Goal: Check status: Check status

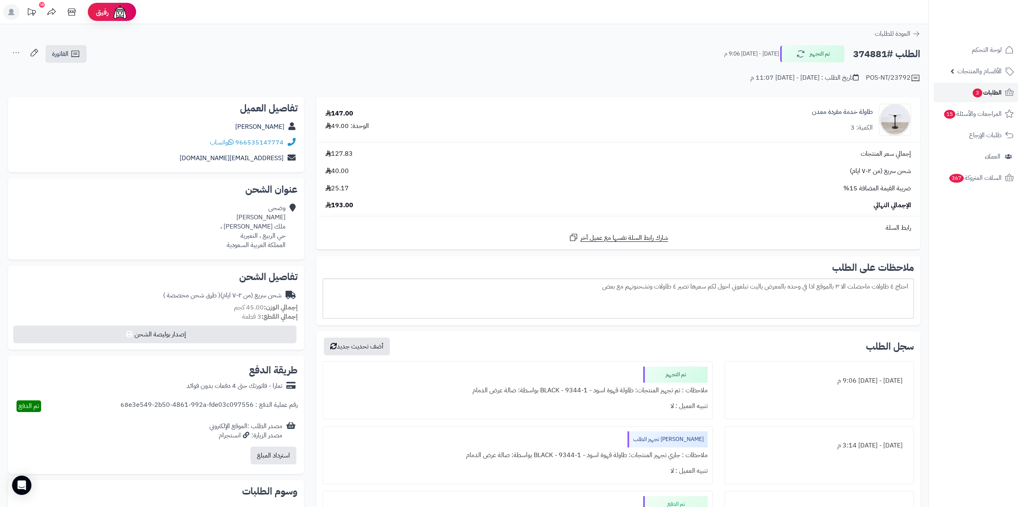
click at [1001, 93] on span "الطلبات 3" at bounding box center [987, 92] width 30 height 11
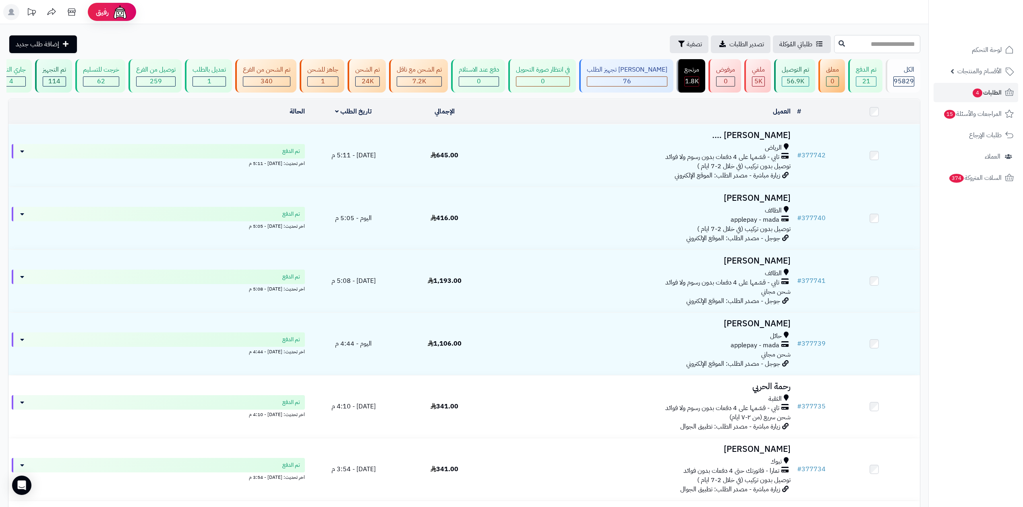
click at [867, 46] on input "text" at bounding box center [877, 44] width 86 height 18
type input "******"
click at [838, 46] on icon at bounding box center [841, 43] width 6 height 6
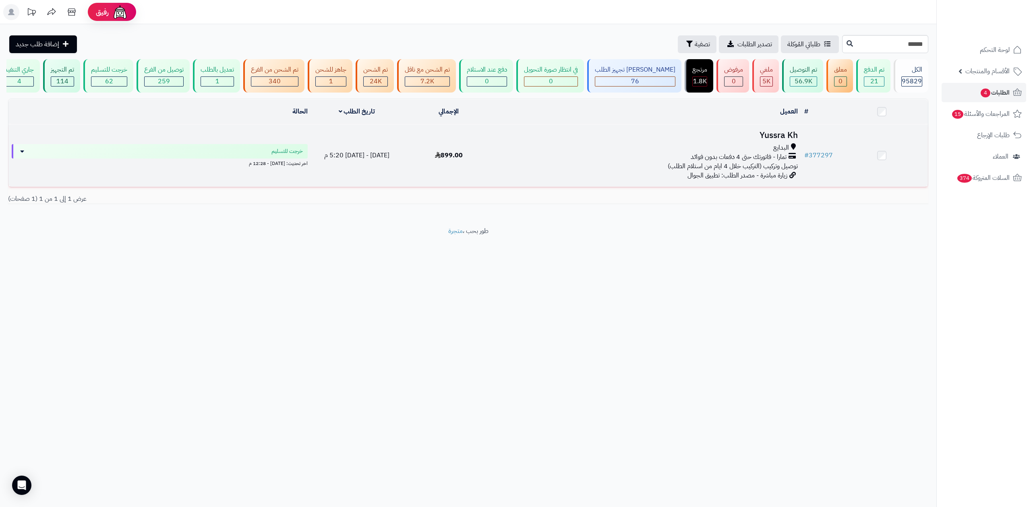
click at [817, 148] on td "# 377297" at bounding box center [818, 155] width 35 height 62
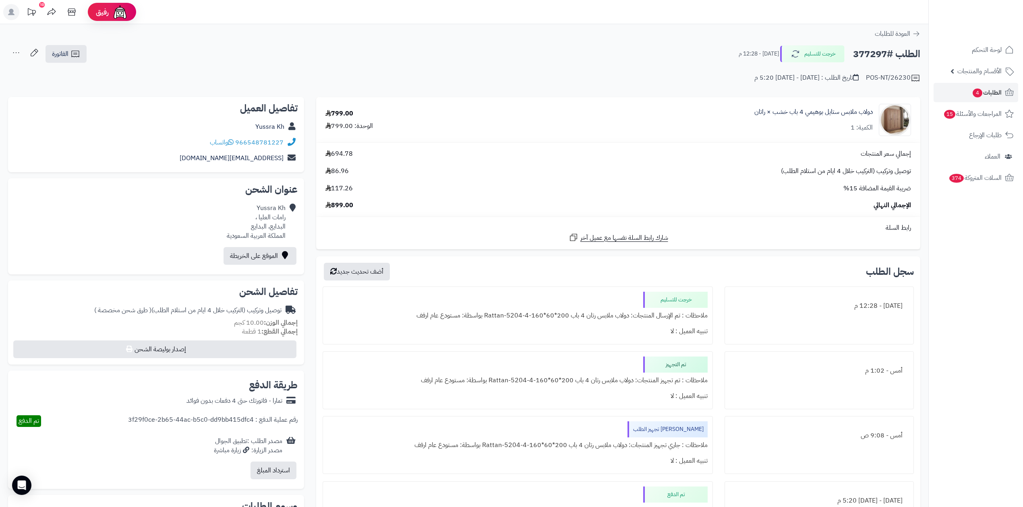
click at [871, 58] on h2 "الطلب #377297" at bounding box center [886, 54] width 67 height 17
copy h2 "377297"
